Goal: Navigation & Orientation: Find specific page/section

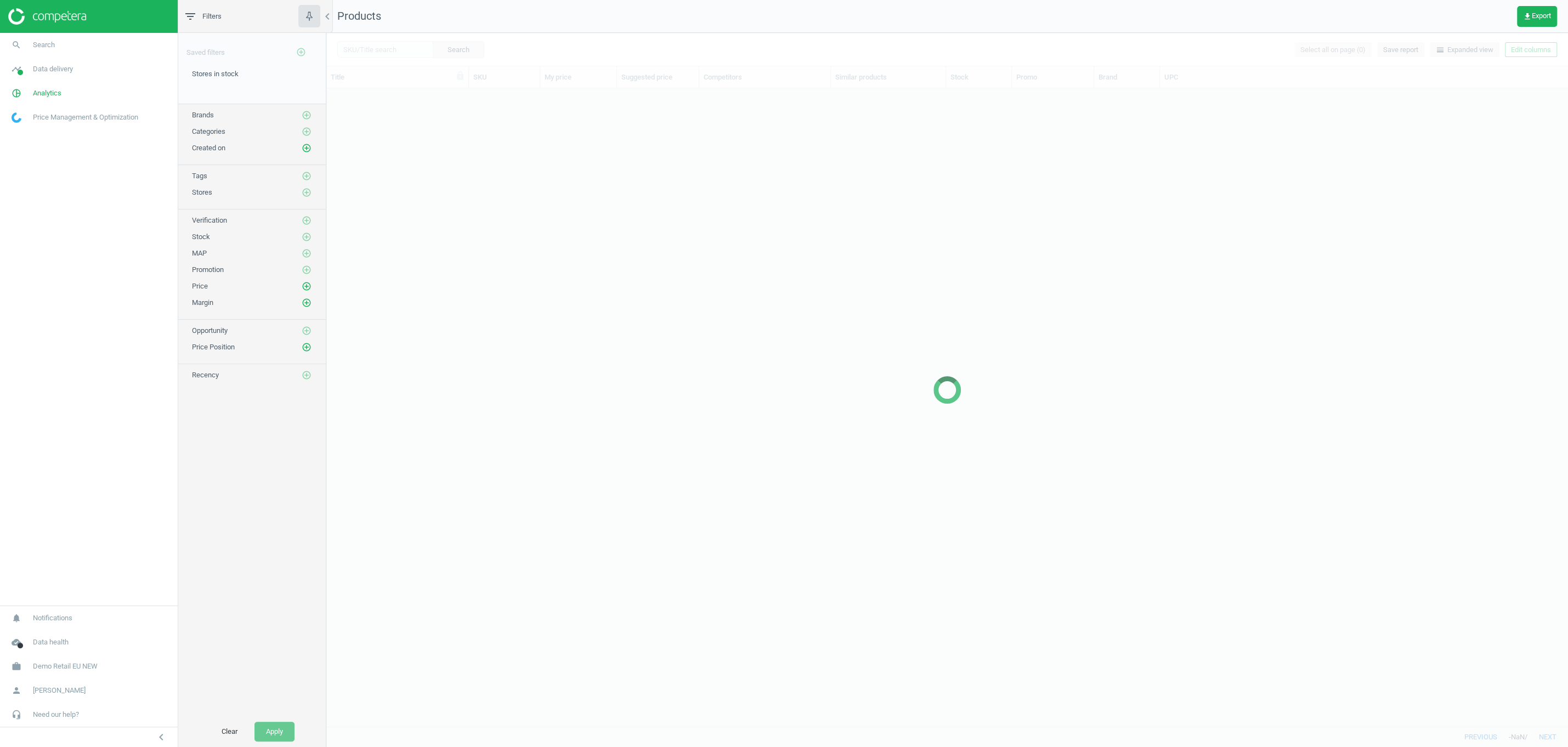
scroll to position [637, 1241]
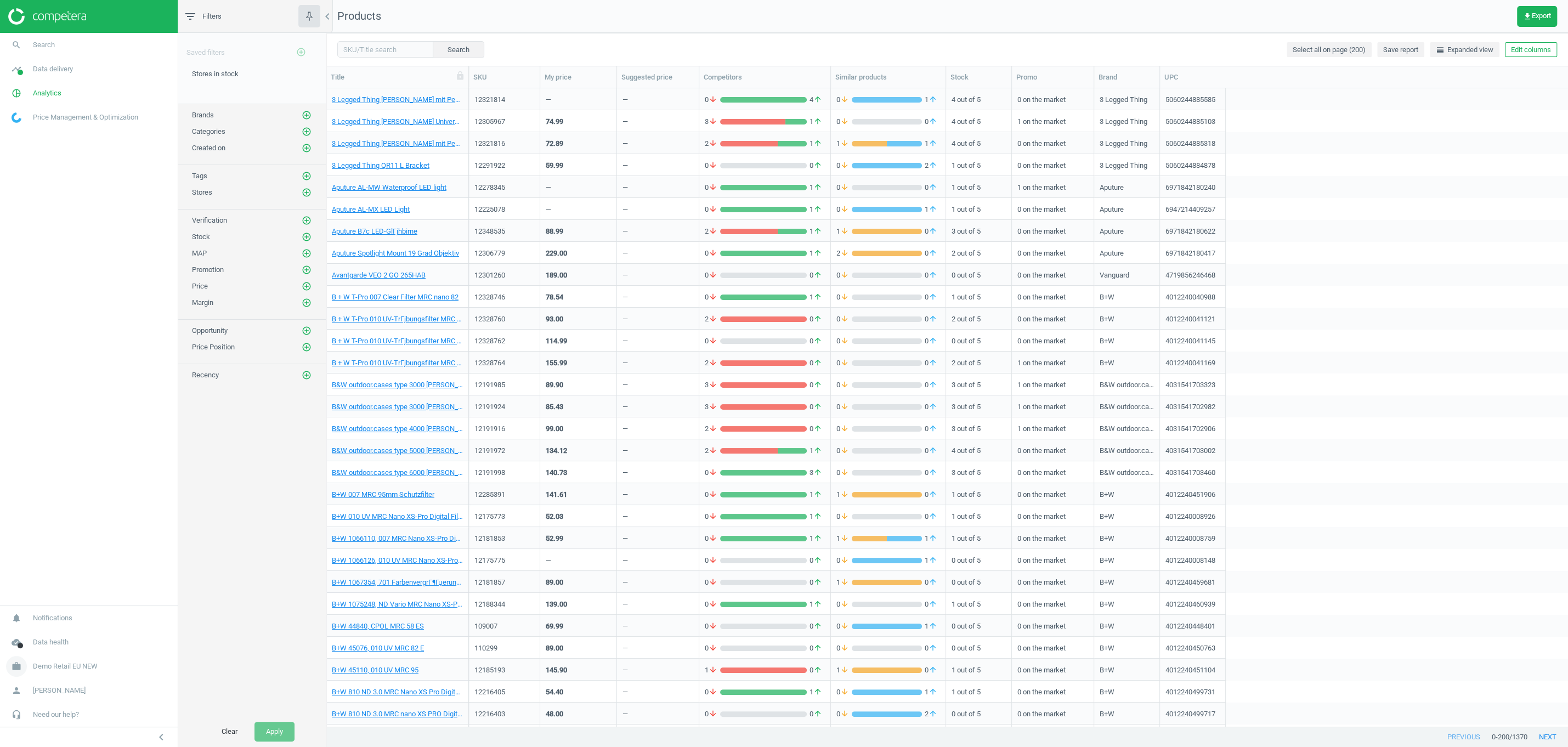
click at [44, 668] on span "Demo Retail EU NEW" at bounding box center [64, 666] width 64 height 10
click at [44, 635] on span "Switch campaign" at bounding box center [36, 634] width 49 height 9
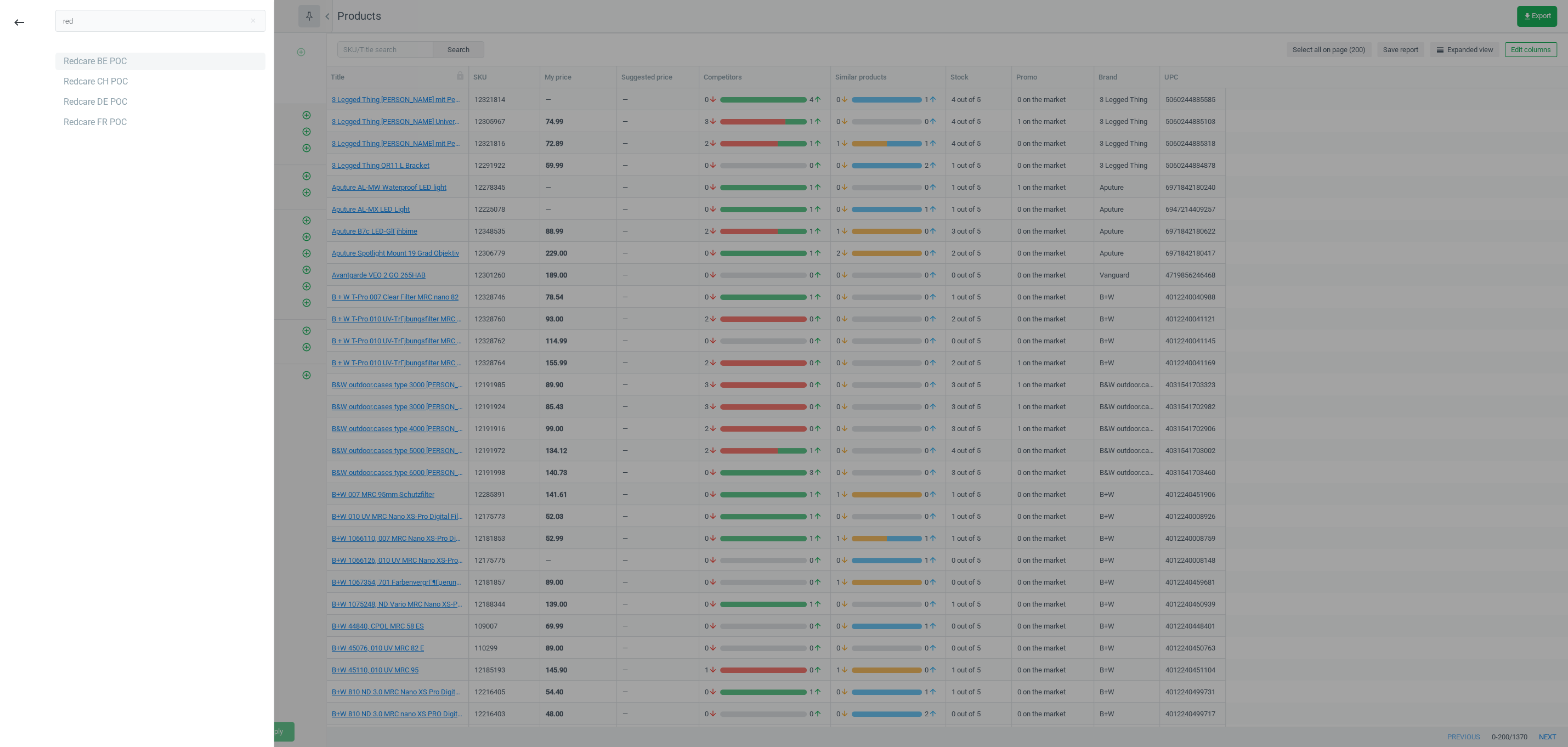
type input "red"
click at [144, 63] on div "Redcare BE POC" at bounding box center [160, 61] width 210 height 17
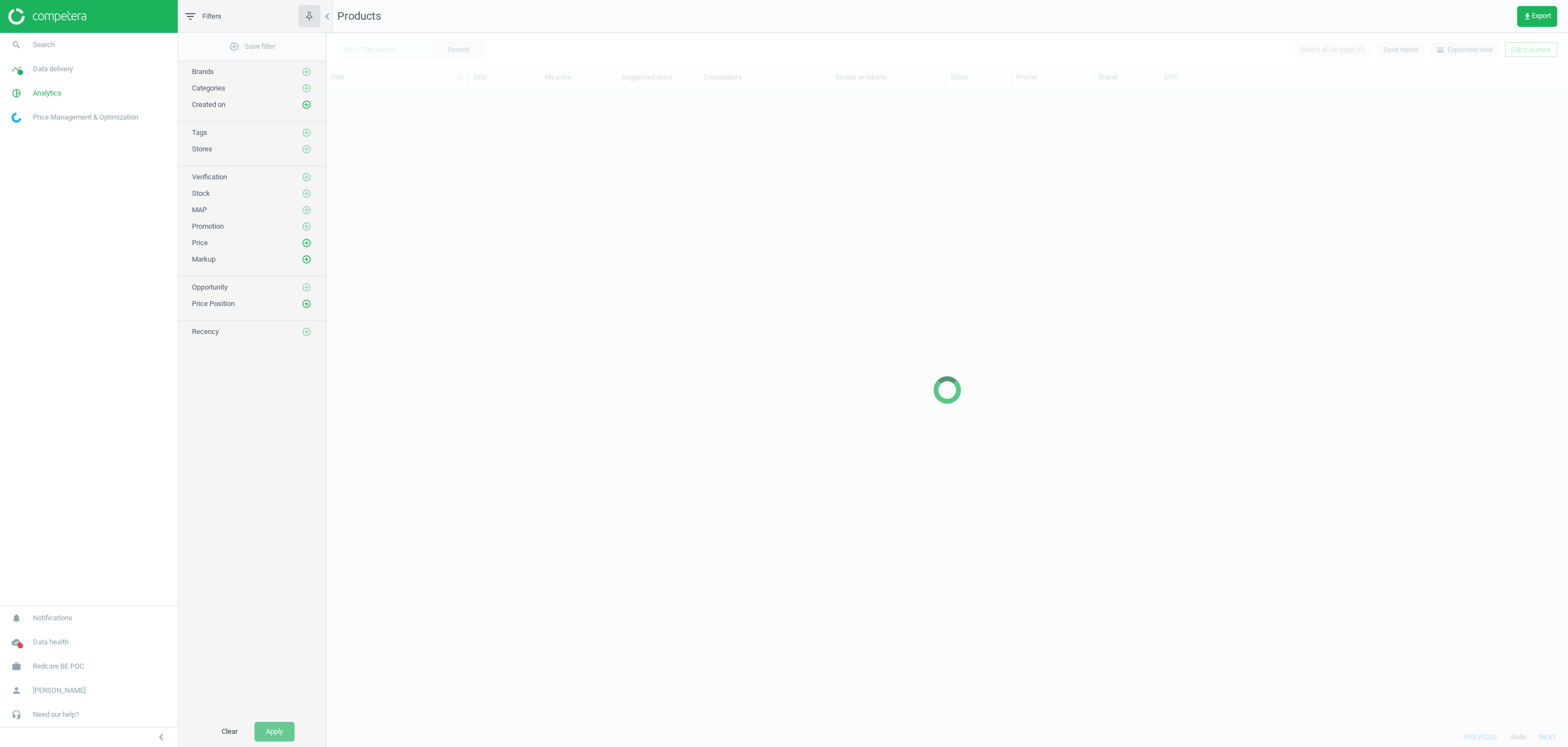
scroll to position [637, 1241]
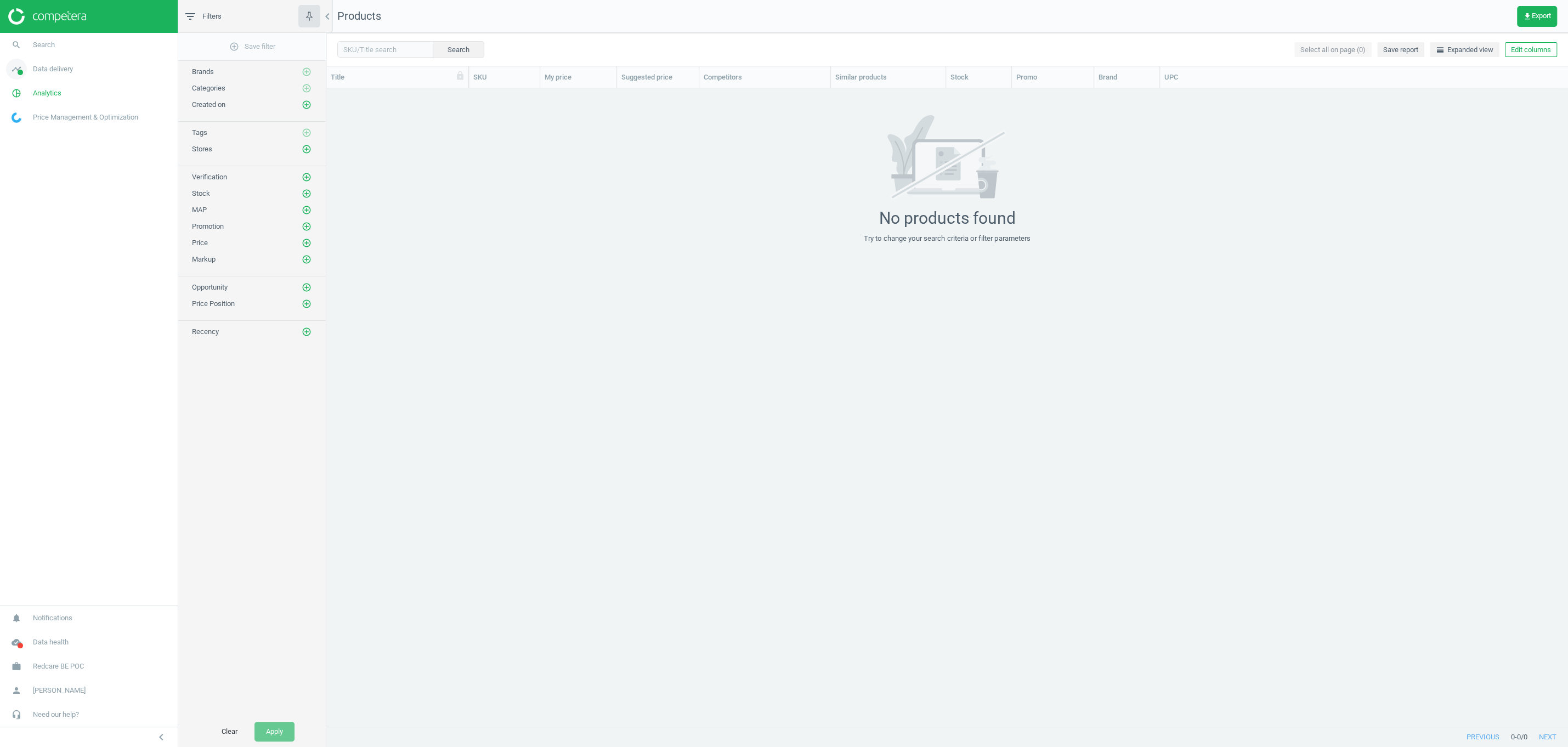
click at [52, 69] on span "Data delivery" at bounding box center [52, 69] width 40 height 10
click at [26, 158] on span "Stores" at bounding box center [21, 159] width 19 height 9
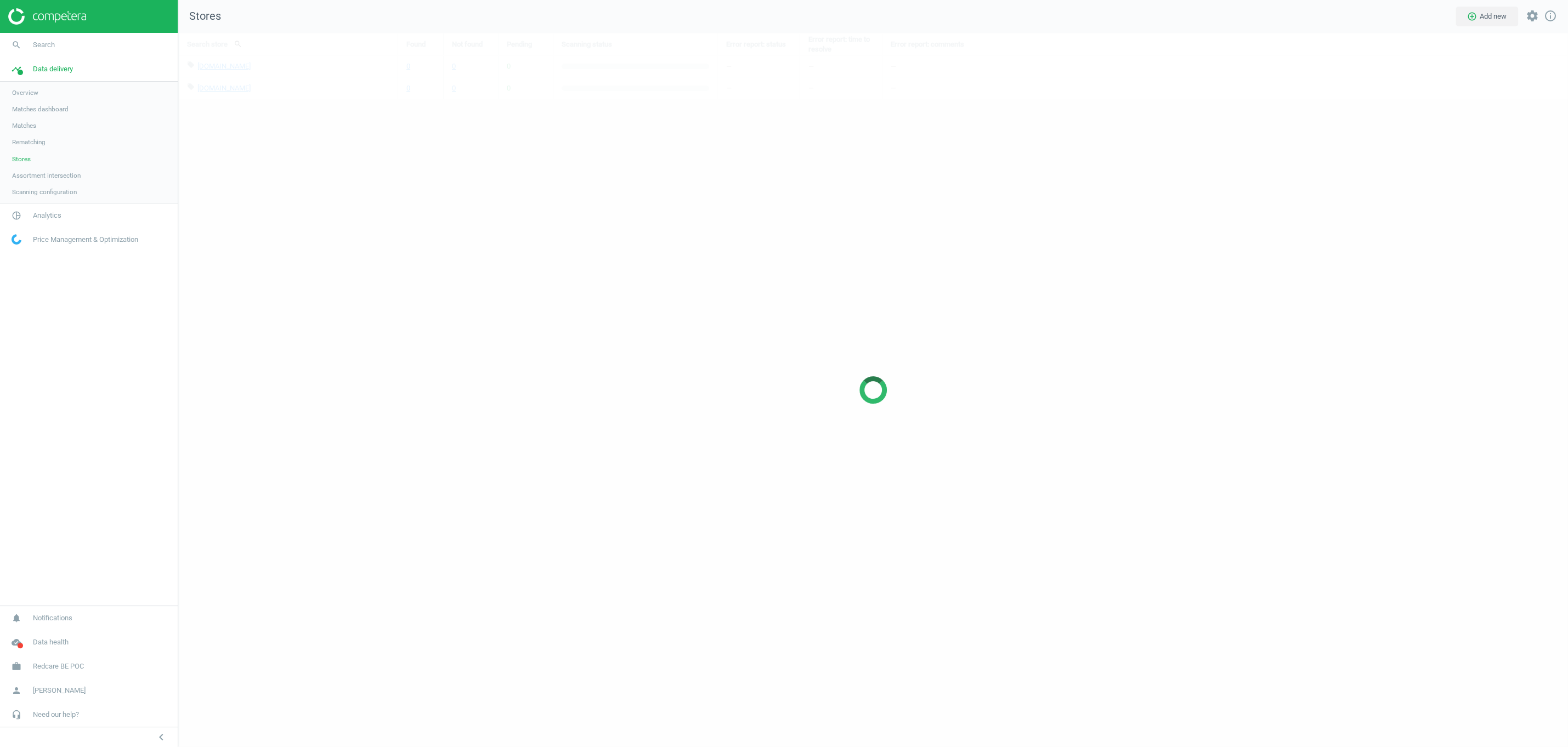
scroll to position [714, 1390]
